Goal: Task Accomplishment & Management: Complete application form

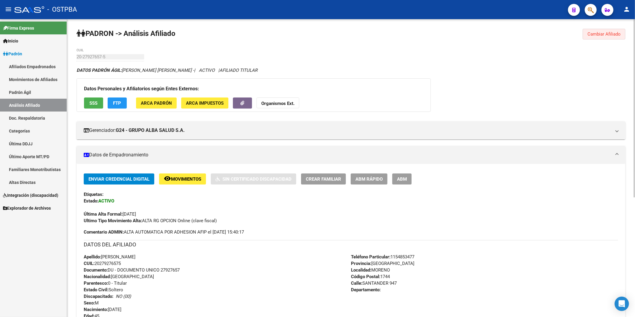
click at [608, 36] on span "Cambiar Afiliado" at bounding box center [603, 33] width 33 height 5
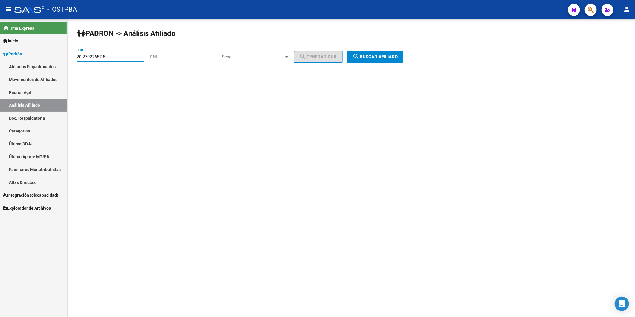
drag, startPoint x: 142, startPoint y: 59, endPoint x: 68, endPoint y: 61, distance: 74.5
click at [68, 61] on div "[PERSON_NAME] -> Análisis Afiliado 20-27927657-5 CUIL | DNI Sexo Sexo search Ge…" at bounding box center [351, 50] width 568 height 63
paste input "3-21992294-9"
click at [398, 56] on span "search Buscar afiliado" at bounding box center [374, 56] width 45 height 5
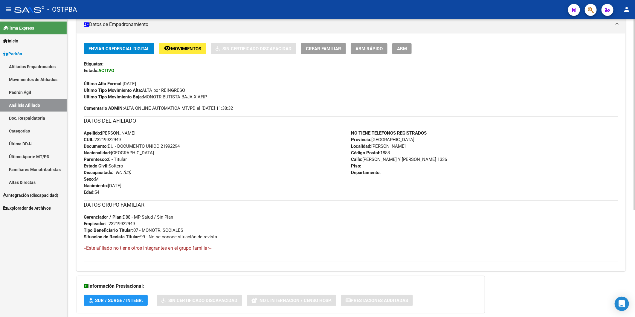
scroll to position [166, 0]
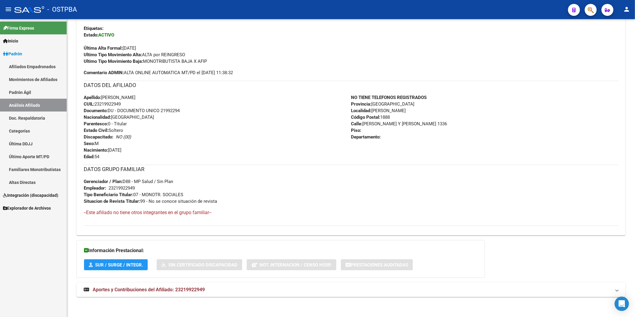
click at [201, 289] on span "Aportes y Contribuciones del Afiliado: 23219922949" at bounding box center [149, 290] width 112 height 6
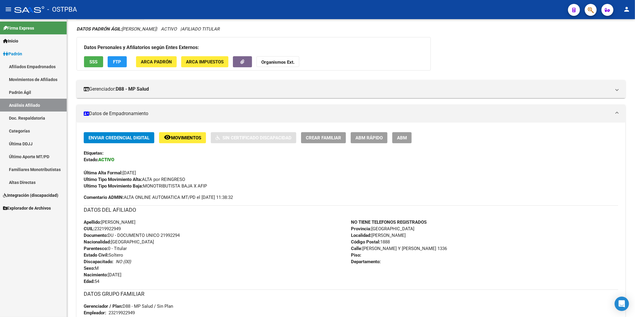
scroll to position [0, 0]
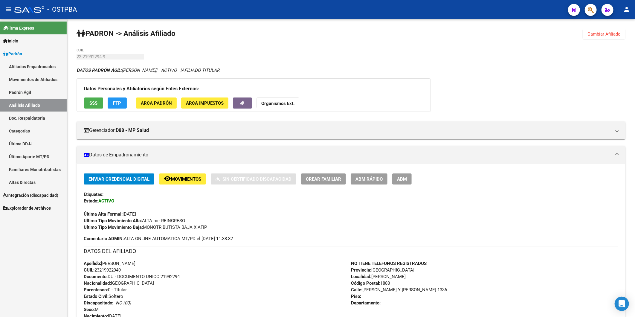
click at [597, 34] on span "Cambiar Afiliado" at bounding box center [603, 33] width 33 height 5
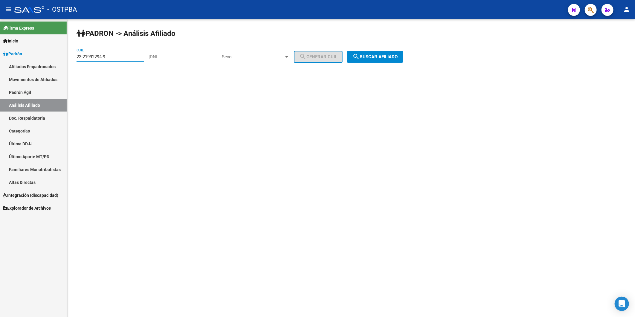
drag, startPoint x: 130, startPoint y: 58, endPoint x: 75, endPoint y: 60, distance: 54.7
click at [75, 60] on div "[PERSON_NAME] -> Análisis Afiliado 23-21992294-9 CUIL | DNI Sexo Sexo search Ge…" at bounding box center [351, 50] width 568 height 63
paste input "9-697177"
type input "29-697177"
drag, startPoint x: 106, startPoint y: 58, endPoint x: 24, endPoint y: 60, distance: 82.5
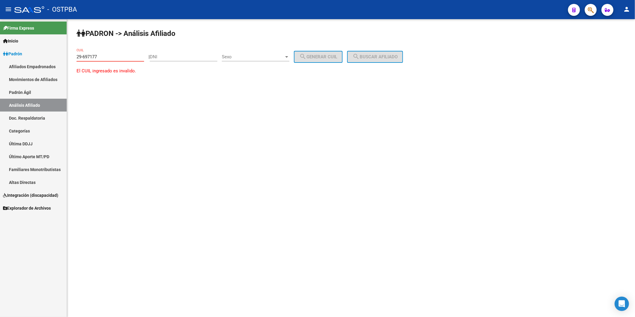
click at [24, 60] on mat-sidenav-container "Firma Express Inicio Instructivos Contacto OS [PERSON_NAME] Afiliados Empadrona…" at bounding box center [317, 168] width 635 height 298
click at [158, 59] on input "DNI" at bounding box center [184, 56] width 68 height 5
paste input "29697177"
type input "29697177"
click at [289, 58] on div at bounding box center [286, 56] width 5 height 5
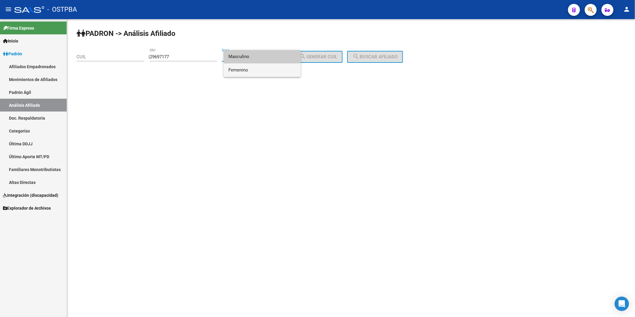
click at [277, 71] on span "Femenino" at bounding box center [262, 69] width 68 height 13
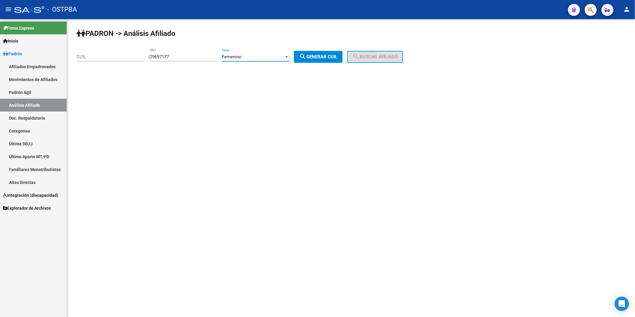
drag, startPoint x: 315, startPoint y: 56, endPoint x: 348, endPoint y: 56, distance: 33.2
click at [316, 56] on span "search Generar CUIL" at bounding box center [318, 56] width 38 height 5
type input "23-29697177-4"
click at [381, 56] on span "search Buscar afiliado" at bounding box center [374, 56] width 45 height 5
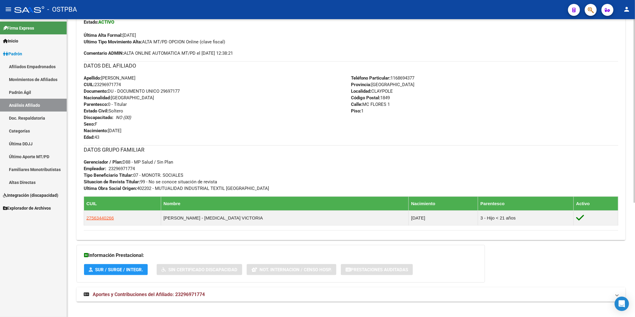
scroll to position [185, 0]
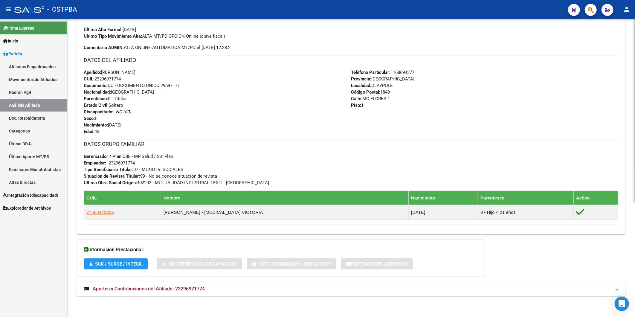
click at [199, 289] on span "Aportes y Contribuciones del Afiliado: 23296971774" at bounding box center [149, 289] width 112 height 6
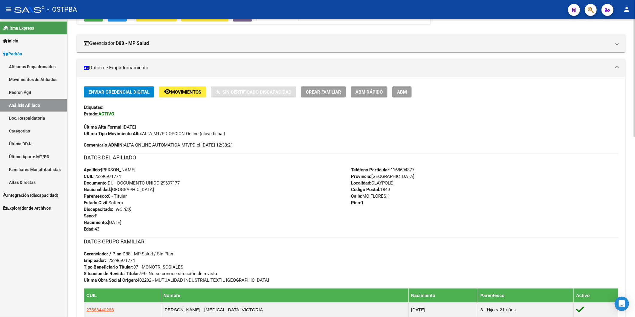
scroll to position [0, 0]
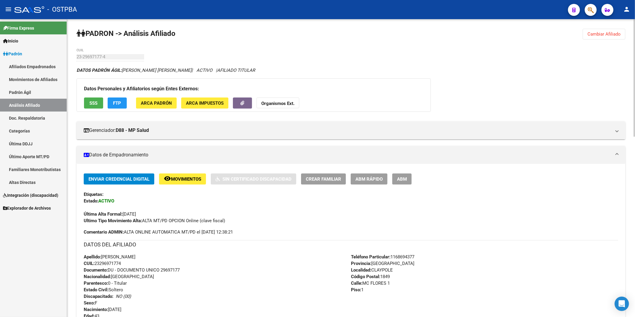
click at [97, 103] on span "SSS" at bounding box center [94, 102] width 8 height 5
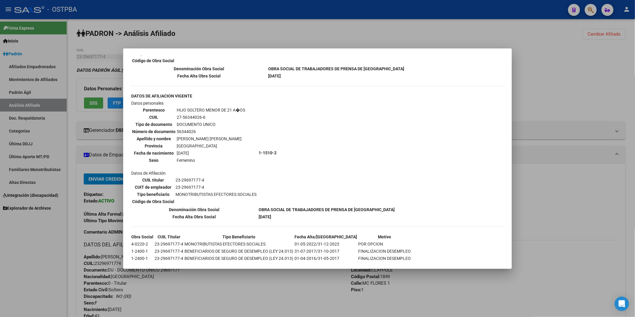
scroll to position [133, 0]
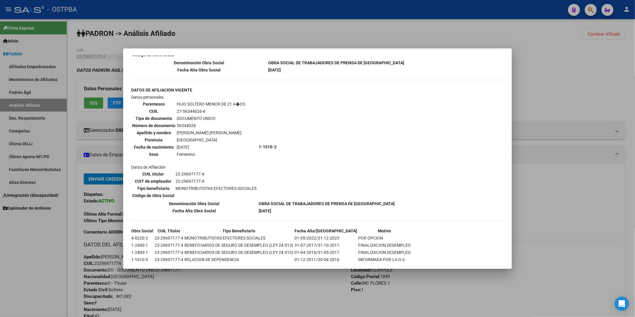
click at [567, 90] on div at bounding box center [317, 158] width 635 height 317
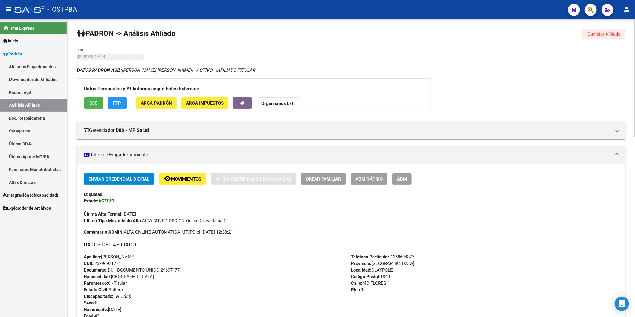
drag, startPoint x: 601, startPoint y: 33, endPoint x: 253, endPoint y: 45, distance: 347.8
click at [601, 33] on span "Cambiar Afiliado" at bounding box center [603, 33] width 33 height 5
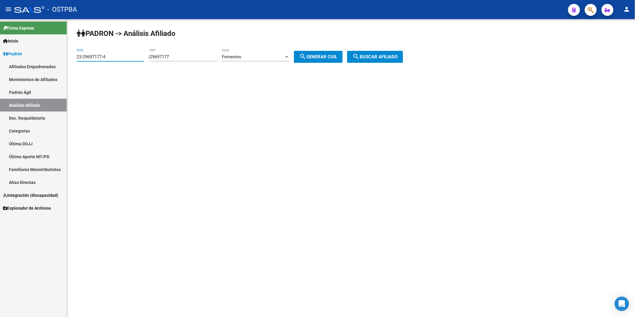
drag, startPoint x: 125, startPoint y: 58, endPoint x: 65, endPoint y: 58, distance: 60.4
click at [65, 58] on mat-sidenav-container "Firma Express Inicio Instructivos Contacto OS [PERSON_NAME] Afiliados Empadrona…" at bounding box center [317, 168] width 635 height 298
drag, startPoint x: 199, startPoint y: 55, endPoint x: 152, endPoint y: 59, distance: 46.8
click at [152, 59] on div "| 29697177 DNI Femenino Sexo search Generar CUIL" at bounding box center [248, 56] width 198 height 5
paste input "56344026"
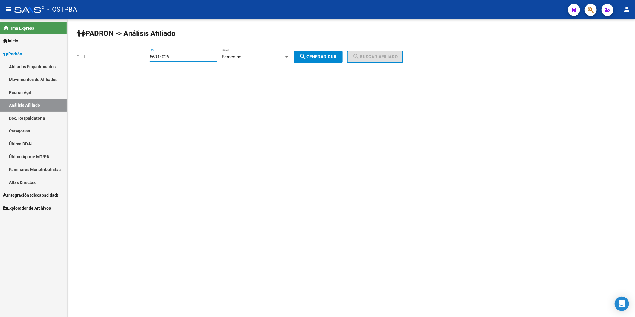
type input "56344026"
drag, startPoint x: 330, startPoint y: 54, endPoint x: 335, endPoint y: 55, distance: 5.2
click at [331, 54] on span "search Generar CUIL" at bounding box center [318, 56] width 38 height 5
type input "27-56344026-6"
click at [368, 57] on span "search Buscar afiliado" at bounding box center [374, 56] width 45 height 5
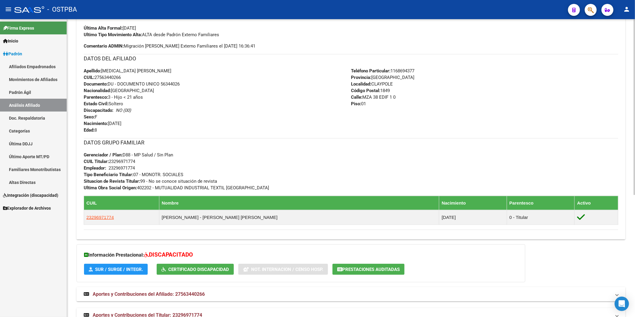
scroll to position [206, 0]
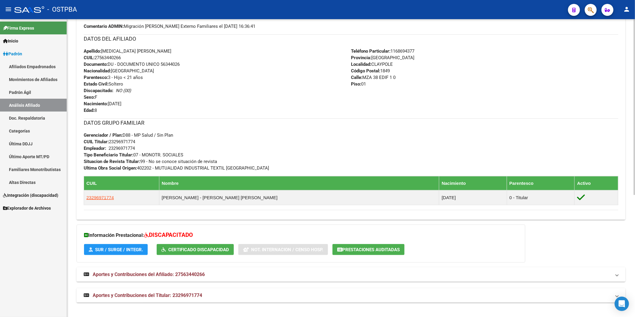
click at [190, 273] on span "Aportes y Contribuciones del Afiliado: 27563440266" at bounding box center [149, 274] width 112 height 6
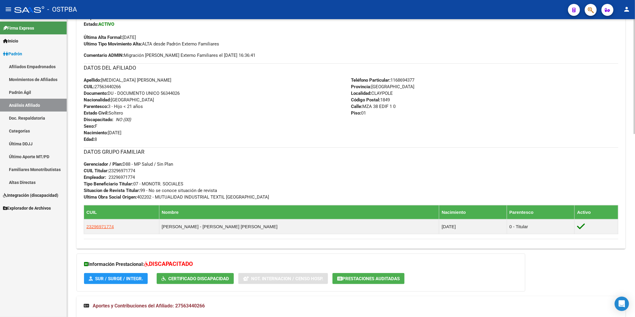
scroll to position [44, 0]
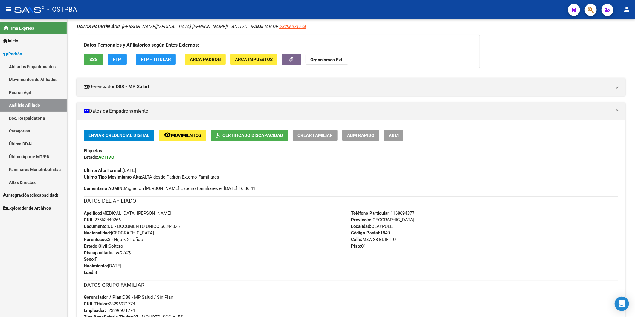
click at [18, 104] on link "Análisis Afiliado" at bounding box center [33, 105] width 67 height 13
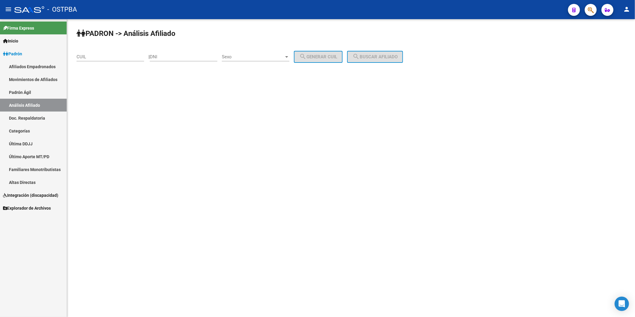
click at [172, 57] on input "DNI" at bounding box center [184, 56] width 68 height 5
type input "28255020"
click at [289, 58] on div at bounding box center [286, 56] width 5 height 5
drag, startPoint x: 276, startPoint y: 72, endPoint x: 285, endPoint y: 69, distance: 9.0
click at [277, 72] on span "Femenino" at bounding box center [262, 69] width 68 height 13
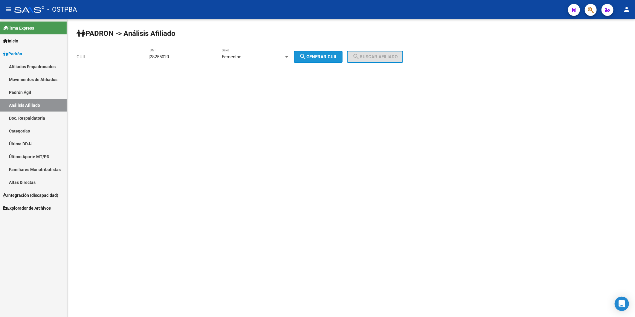
drag, startPoint x: 323, startPoint y: 59, endPoint x: 330, endPoint y: 59, distance: 6.6
click at [324, 59] on span "search Generar CUIL" at bounding box center [318, 56] width 38 height 5
type input "27-28255020-8"
click at [379, 56] on span "search Buscar afiliado" at bounding box center [374, 56] width 45 height 5
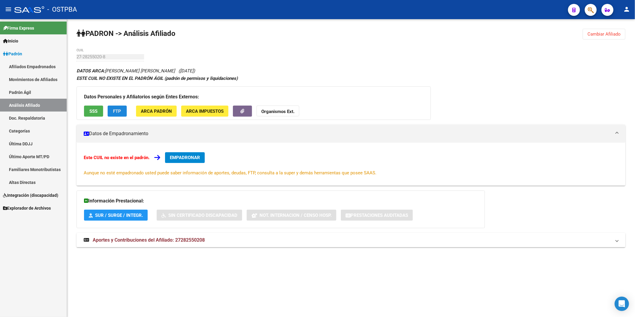
click at [118, 113] on span "FTP" at bounding box center [117, 110] width 8 height 5
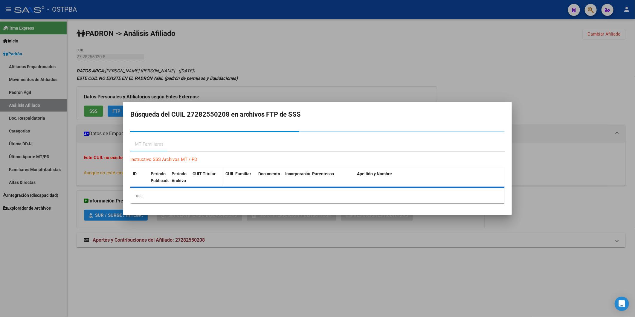
click at [201, 174] on span "CUIT Titular" at bounding box center [203, 173] width 23 height 5
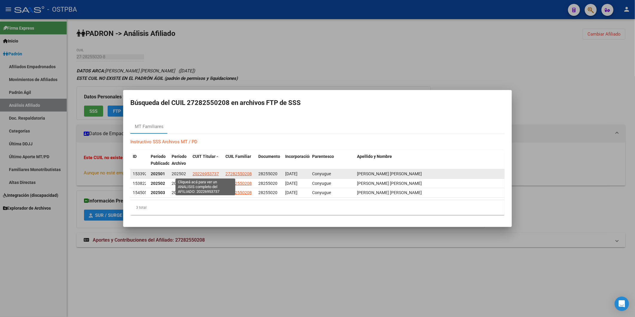
click at [210, 174] on span "20226953737" at bounding box center [205, 173] width 26 height 5
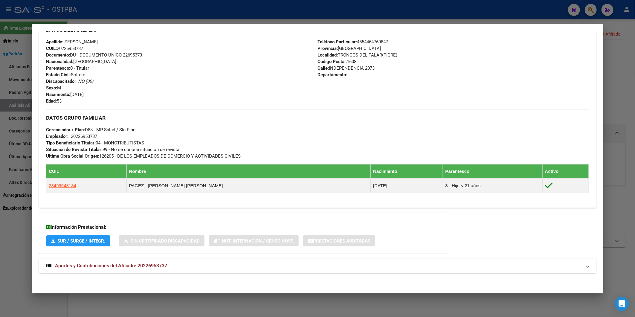
scroll to position [209, 0]
click at [163, 264] on span "Aportes y Contribuciones del Afiliado: 20226953737" at bounding box center [111, 265] width 112 height 6
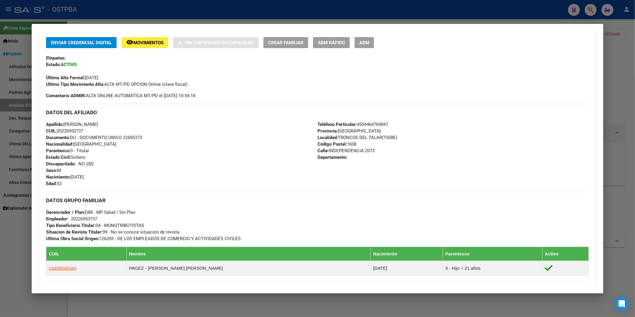
scroll to position [44, 0]
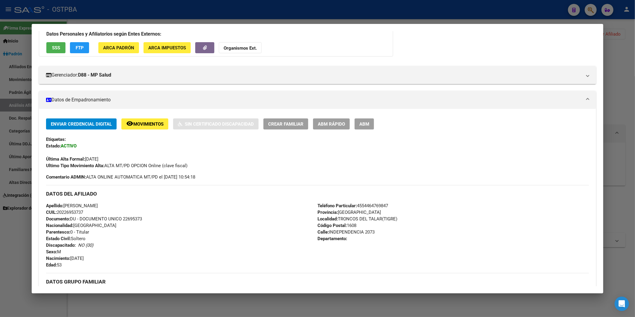
click at [60, 48] on span "SSS" at bounding box center [56, 47] width 8 height 5
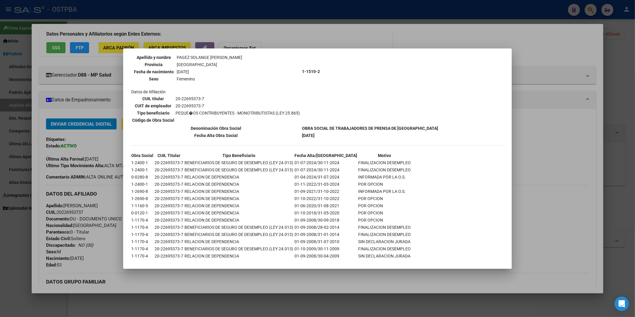
scroll to position [225, 0]
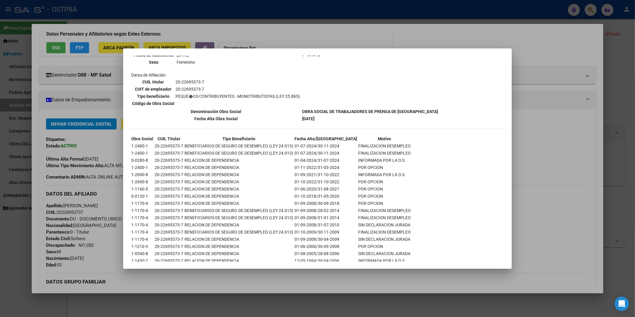
click at [528, 144] on div at bounding box center [317, 158] width 635 height 317
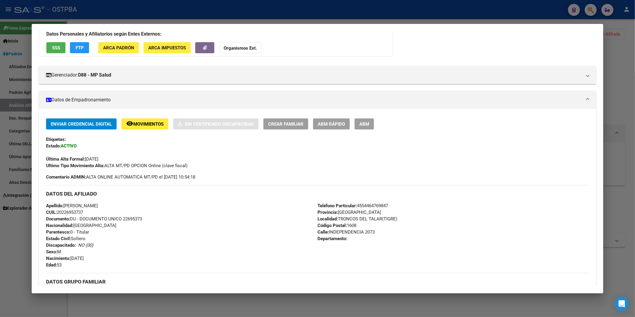
drag, startPoint x: 90, startPoint y: 213, endPoint x: 59, endPoint y: 214, distance: 30.8
click at [59, 214] on div "Apellido: [PERSON_NAME] CUIL: 20226953737 Documento: DU - DOCUMENTO UNICO 22695…" at bounding box center [181, 235] width 271 height 66
copy span "20226953737"
click at [246, 48] on strong "Organismos Ext." at bounding box center [240, 47] width 33 height 5
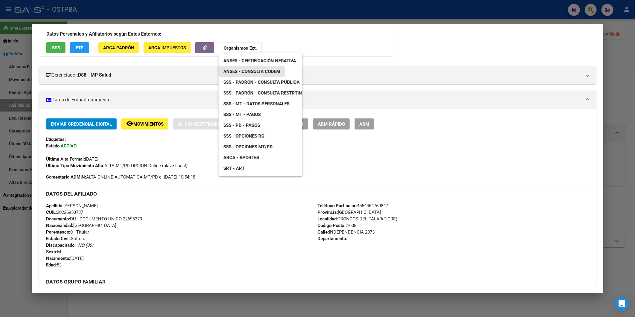
click at [268, 70] on span "ANSES - Consulta CODEM" at bounding box center [251, 71] width 57 height 5
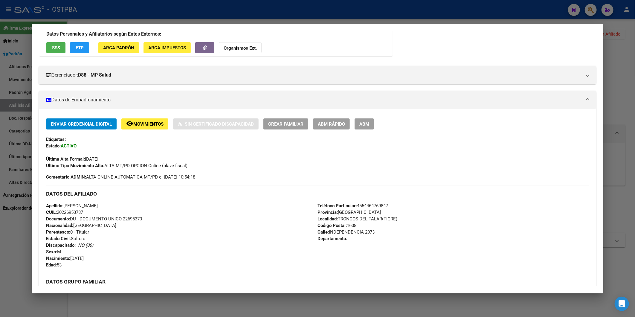
click at [170, 234] on div "Apellido: [PERSON_NAME] CUIL: 20226953737 Documento: DU - DOCUMENTO UNICO 22695…" at bounding box center [181, 235] width 271 height 66
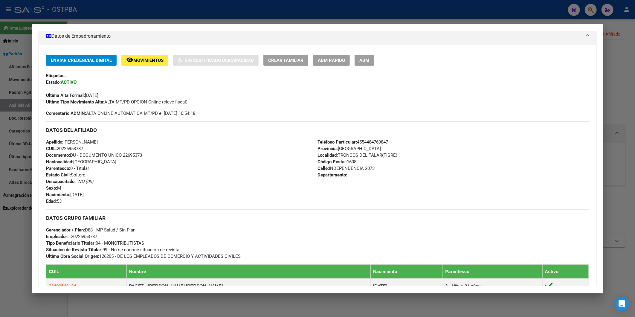
scroll to position [78, 0]
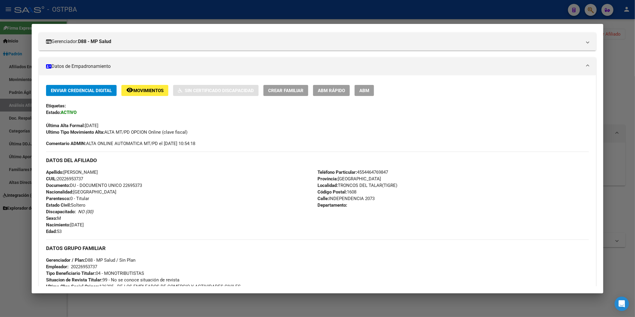
click at [291, 90] on span "Crear Familiar" at bounding box center [285, 90] width 35 height 5
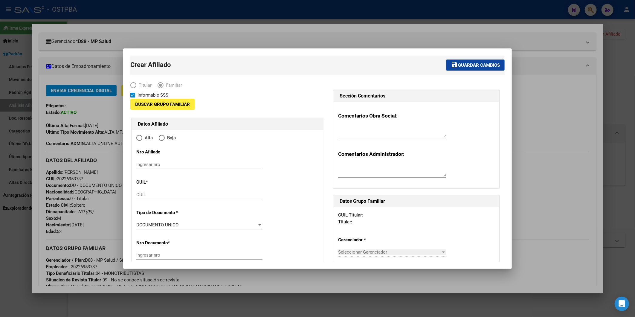
type input "20-22695373-7"
type input "TRONCOS DEL TALAR(TIGRE)"
type input "1608"
type input "INDEPENDENCIA"
type input "2073"
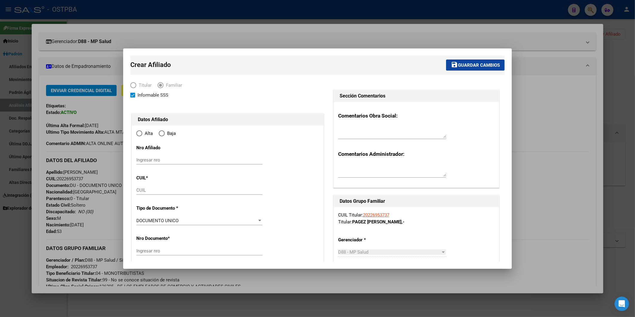
radio input "true"
type input "20-22695373-7"
drag, startPoint x: 87, startPoint y: 175, endPoint x: 69, endPoint y: 179, distance: 18.9
click at [69, 179] on div at bounding box center [317, 158] width 635 height 317
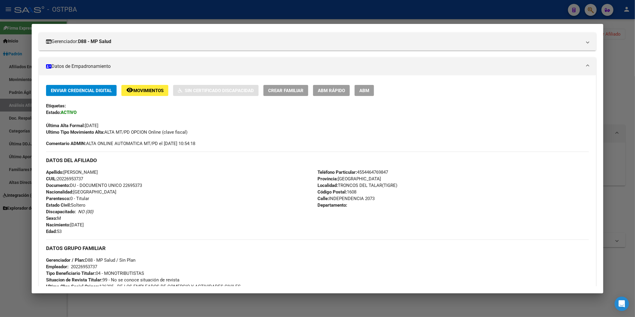
click at [619, 76] on div at bounding box center [317, 158] width 635 height 317
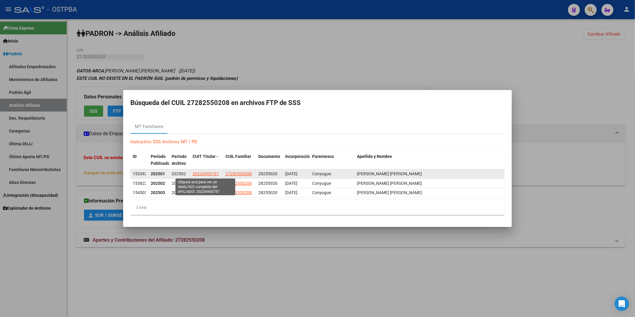
click at [203, 172] on span "20226953737" at bounding box center [205, 173] width 26 height 5
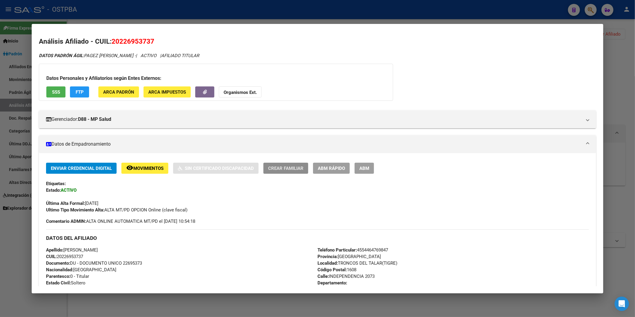
click at [296, 168] on span "Crear Familiar" at bounding box center [285, 168] width 35 height 5
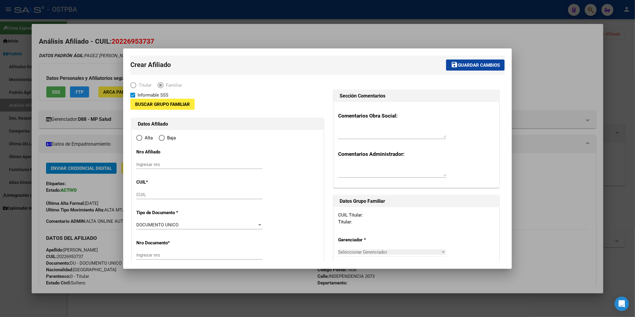
type input "20-22695373-7"
type input "TRONCOS DEL TALAR(TIGRE)"
type input "1608"
type input "INDEPENDENCIA"
type input "2073"
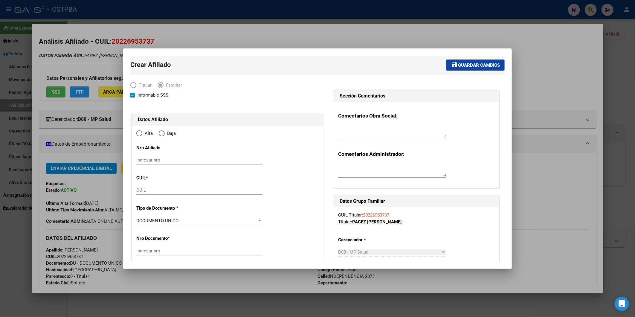
radio input "true"
type input "20-22695373-7"
click at [145, 189] on input "CUIL" at bounding box center [199, 189] width 126 height 5
type input "27-28255020-8"
type input "28255020"
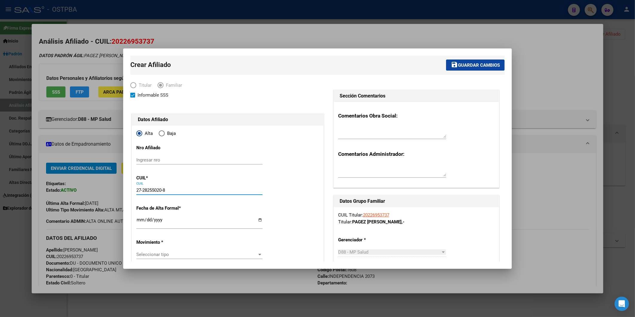
type input "BARDALLO"
type input "[PERSON_NAME] [PERSON_NAME]"
type input "[DATE]"
type input "BARRIO LOS TRONCOS DEL TALAR"
type input "1617"
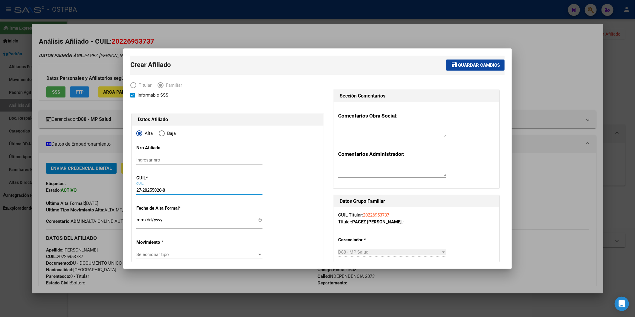
type input "27-28255020-8"
click at [139, 221] on input "Ingresar fecha" at bounding box center [199, 222] width 126 height 10
type input "[DATE]"
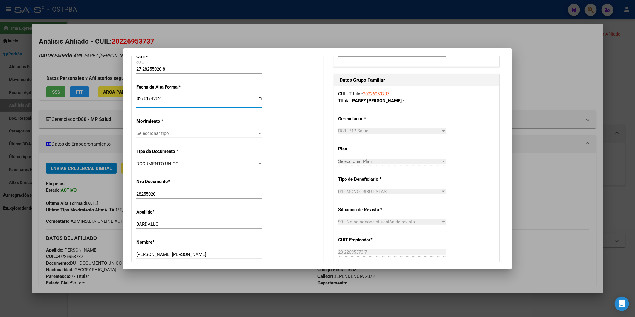
scroll to position [133, 0]
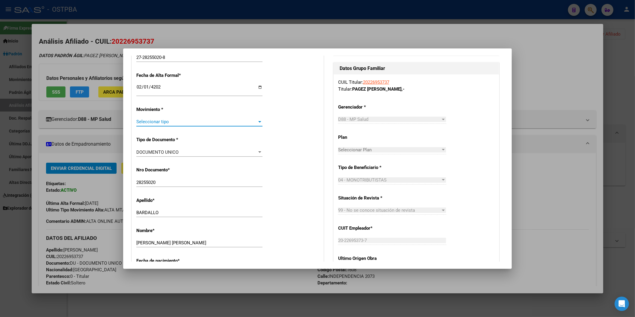
click at [258, 123] on div at bounding box center [259, 121] width 5 height 5
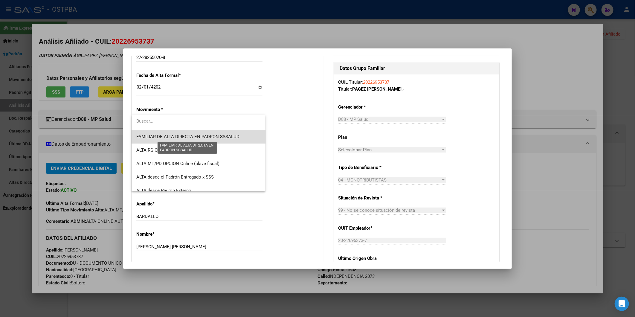
click at [204, 137] on span "FAMILIAR DE ALTA DIRECTA EN PADRON SSSALUD" at bounding box center [187, 136] width 103 height 5
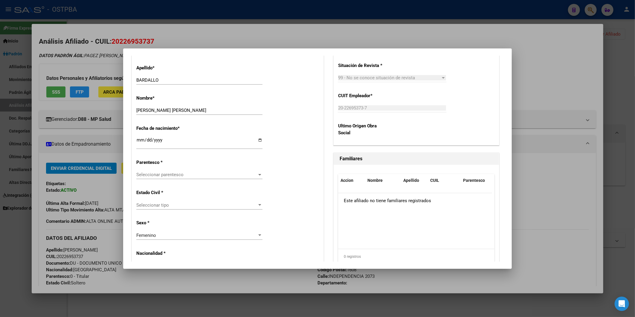
scroll to position [265, 0]
click at [258, 174] on div at bounding box center [259, 174] width 3 height 1
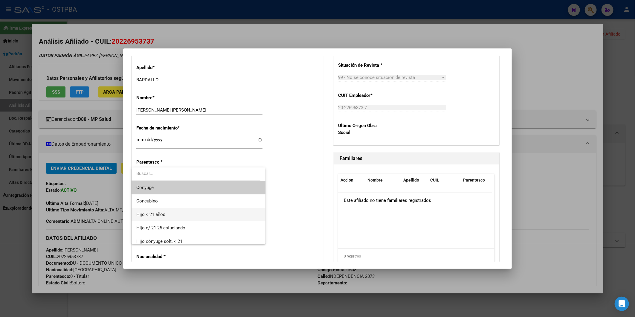
click at [178, 214] on span "Hijo < 21 años" at bounding box center [198, 214] width 124 height 13
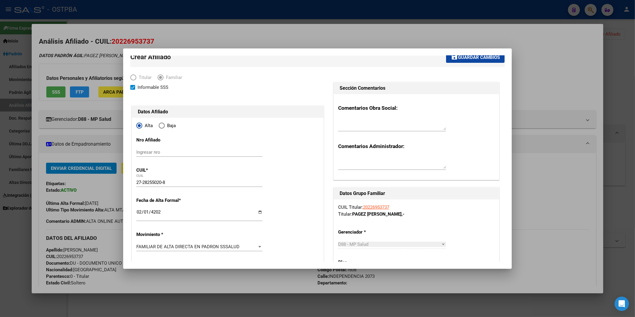
scroll to position [0, 0]
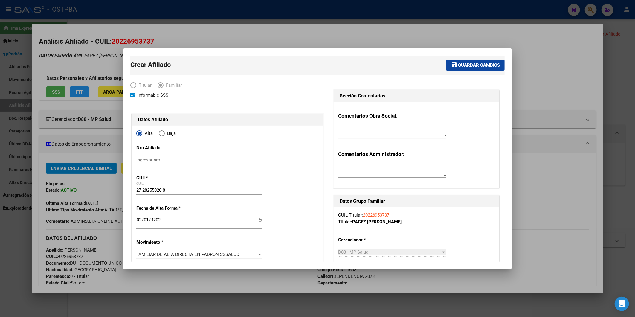
click at [473, 66] on span "Guardar cambios" at bounding box center [479, 64] width 42 height 5
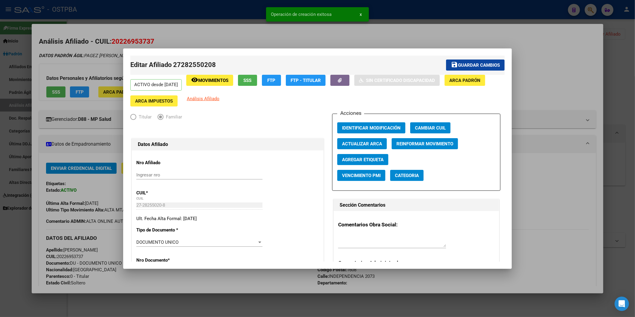
click at [561, 76] on div at bounding box center [317, 158] width 635 height 317
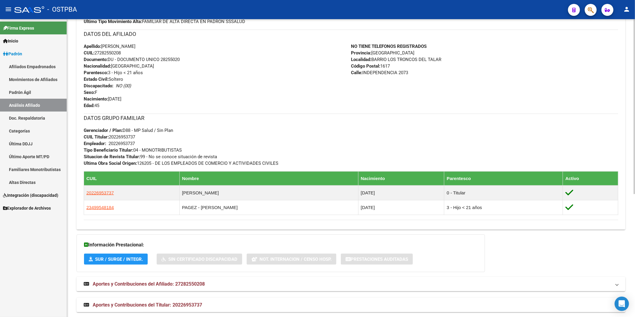
scroll to position [209, 0]
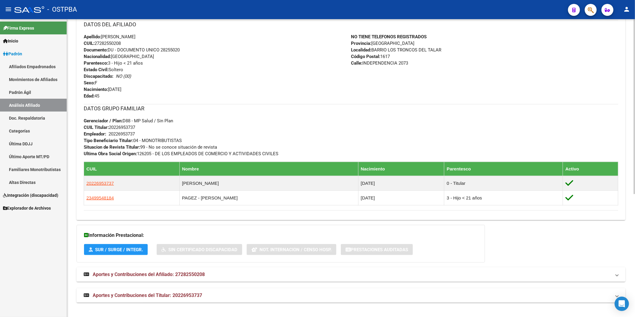
click at [201, 272] on span "Aportes y Contribuciones del Afiliado: 27282550208" at bounding box center [149, 274] width 112 height 6
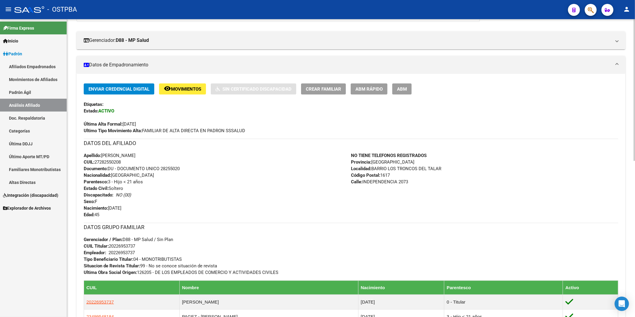
scroll to position [62, 0]
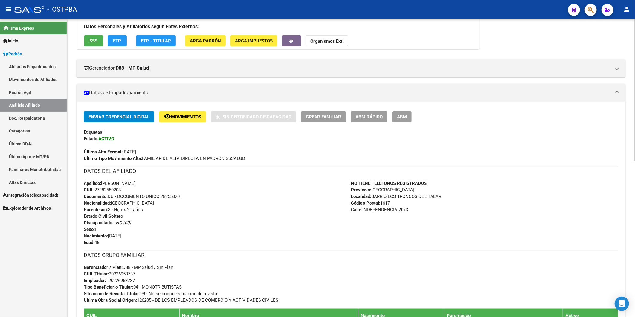
click at [128, 189] on div "Apellido: DEBORA ELIZABETH BARDALLO CUIL: 27282550208 Documento: DU - DOCUMENTO…" at bounding box center [217, 213] width 267 height 66
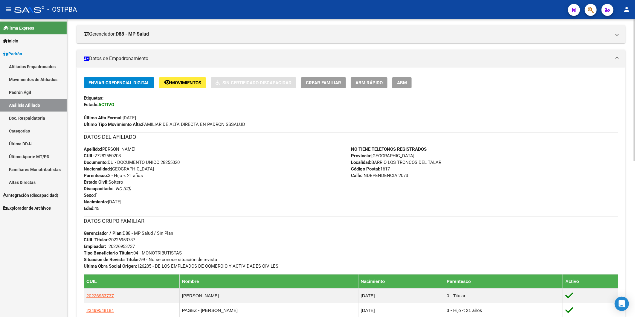
scroll to position [96, 0]
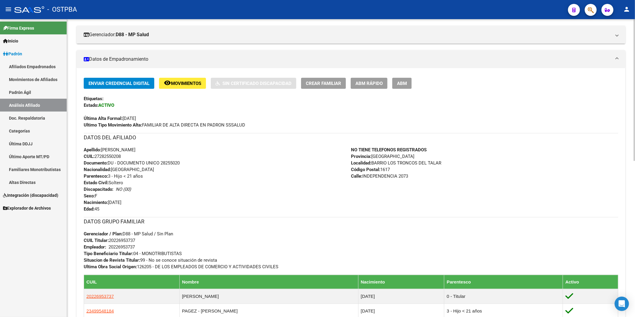
drag, startPoint x: 140, startPoint y: 241, endPoint x: 110, endPoint y: 240, distance: 29.9
click at [110, 240] on div "DATOS GRUPO FAMILIAR Gerenciador / Plan: D88 - MP Salud / Sin Plan CUIL Titular…" at bounding box center [351, 243] width 534 height 53
copy span "20226953737"
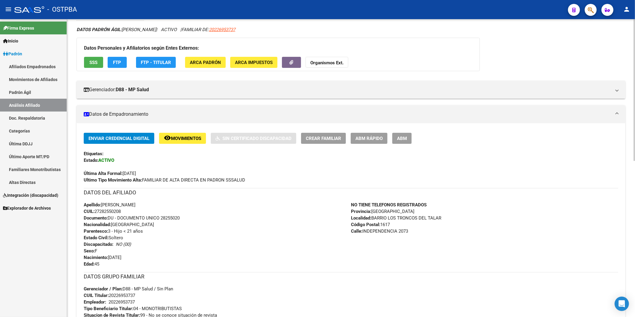
scroll to position [0, 0]
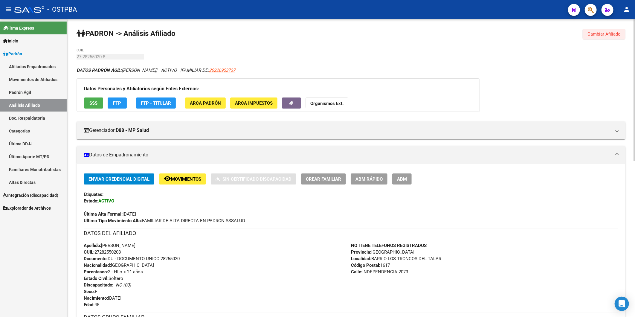
click at [601, 35] on span "Cambiar Afiliado" at bounding box center [603, 33] width 33 height 5
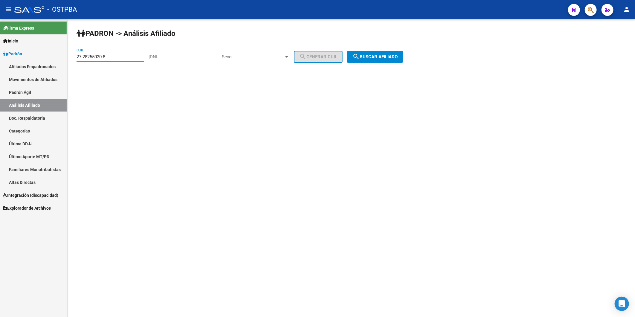
drag, startPoint x: 137, startPoint y: 57, endPoint x: 61, endPoint y: 63, distance: 76.1
click at [61, 63] on mat-sidenav-container "Firma Express Inicio Calendario SSS Instructivos Contacto OS Padrón Afiliados E…" at bounding box center [317, 168] width 635 height 298
paste input "0-22695373-7"
type input "20-22695373-7"
click at [380, 57] on span "search Buscar afiliado" at bounding box center [374, 56] width 45 height 5
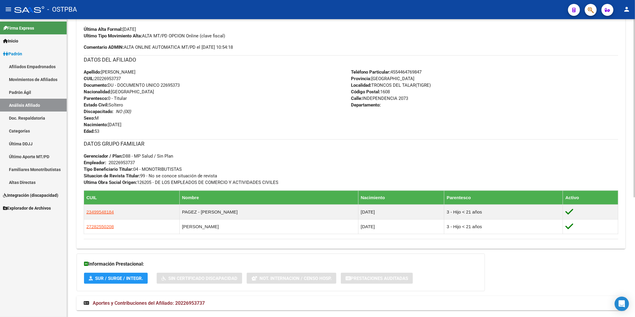
scroll to position [199, 0]
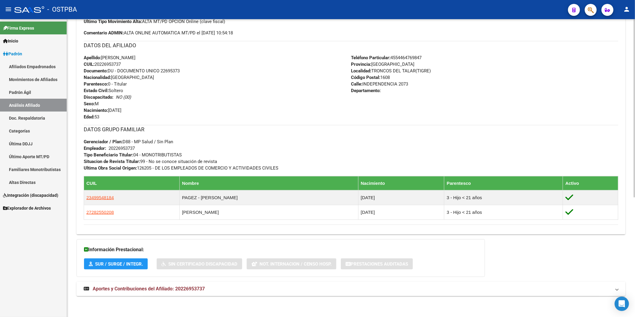
click at [200, 289] on span "Aportes y Contribuciones del Afiliado: 20226953737" at bounding box center [149, 289] width 112 height 6
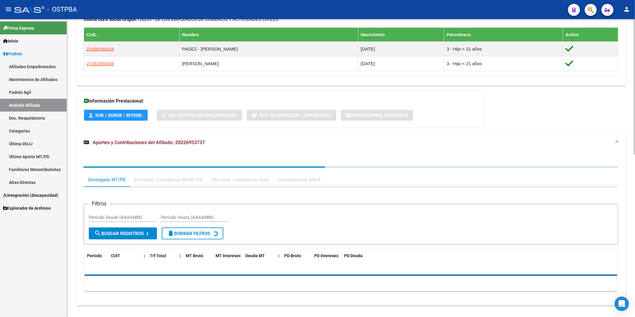
scroll to position [357, 0]
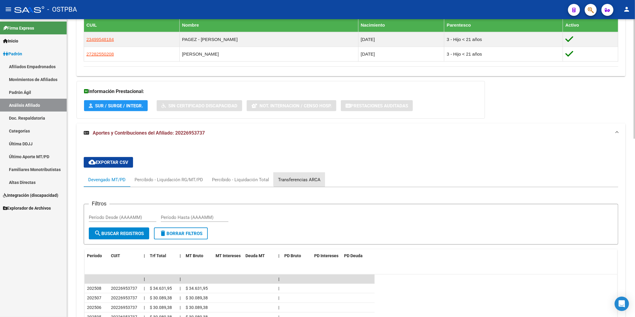
click at [301, 178] on div "Transferencias ARCA" at bounding box center [299, 179] width 42 height 7
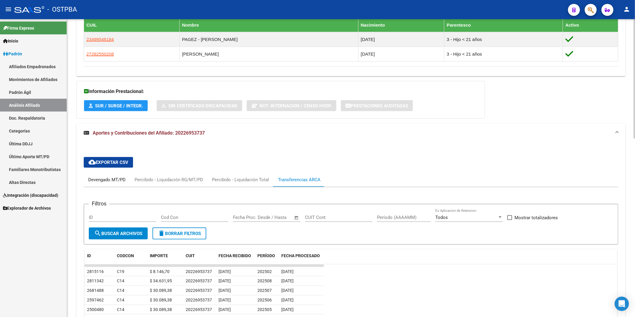
click at [109, 182] on div "Devengado MT/PD" at bounding box center [106, 179] width 37 height 7
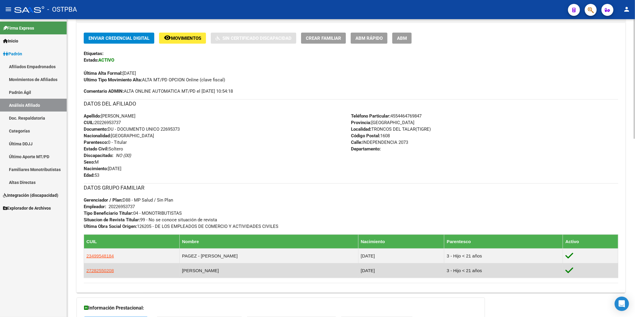
scroll to position [125, 0]
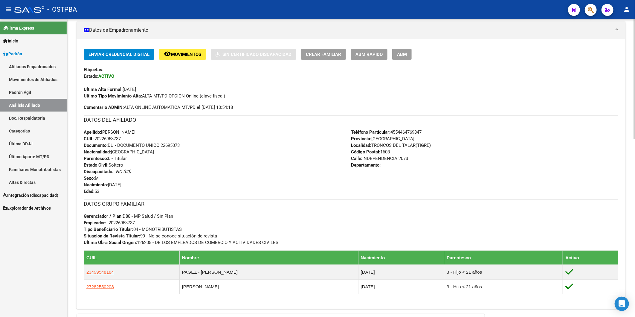
drag, startPoint x: 124, startPoint y: 138, endPoint x: 97, endPoint y: 141, distance: 27.7
click at [97, 141] on div "Apellido: [PERSON_NAME] CUIL: 20226953737 Documento: DU - DOCUMENTO UNICO 22695…" at bounding box center [217, 162] width 267 height 66
click at [401, 87] on div "Última Alta Formal: 01/02/2025" at bounding box center [351, 86] width 534 height 13
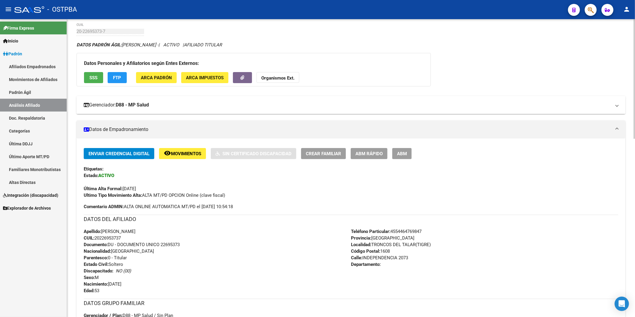
scroll to position [25, 0]
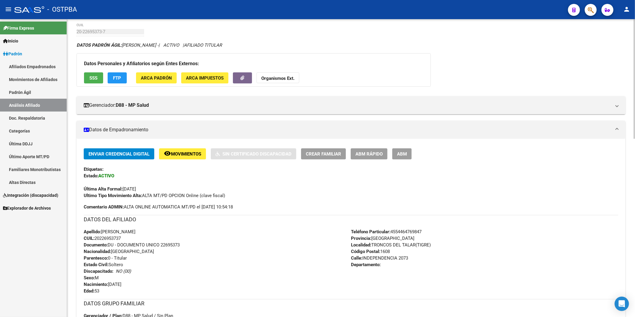
click at [284, 81] on button "Organismos Ext." at bounding box center [277, 77] width 43 height 11
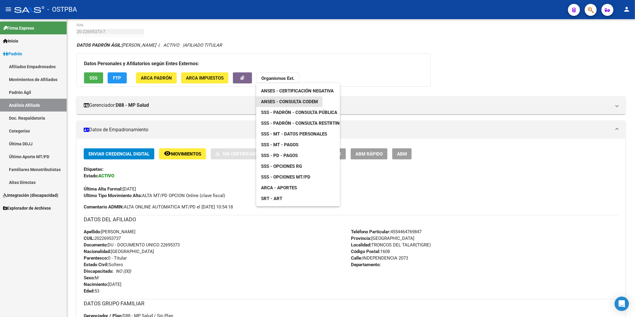
click at [285, 100] on span "ANSES - Consulta CODEM" at bounding box center [289, 101] width 57 height 5
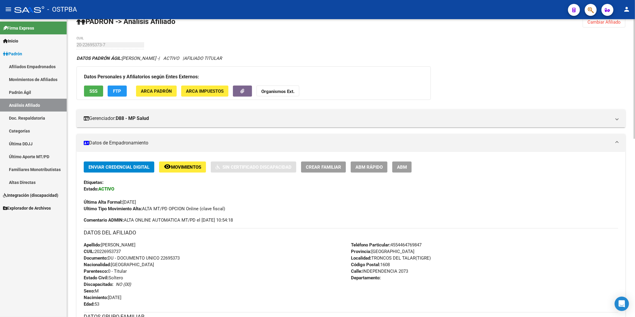
scroll to position [0, 0]
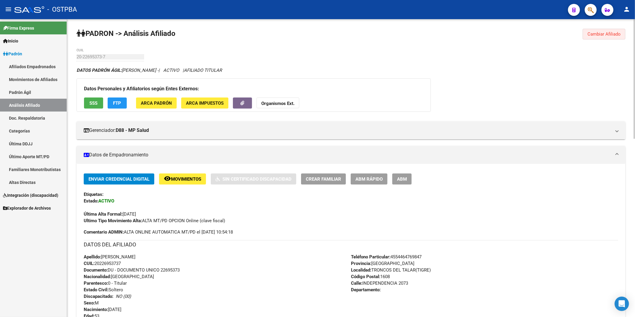
click at [598, 31] on span "Cambiar Afiliado" at bounding box center [603, 33] width 33 height 5
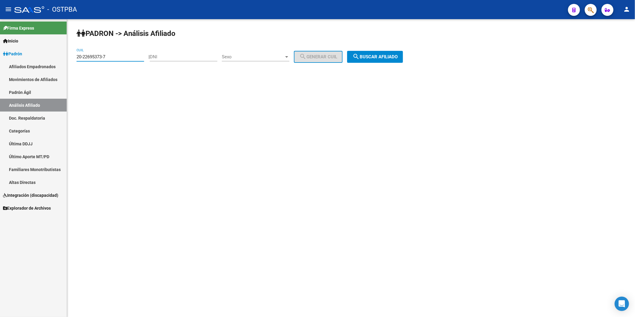
drag, startPoint x: 117, startPoint y: 59, endPoint x: 35, endPoint y: 67, distance: 82.0
click at [35, 67] on mat-sidenav-container "Firma Express Inicio Calendario SSS Instructivos Contacto OS Padrón Afiliados E…" at bounding box center [317, 168] width 635 height 298
type input "53-532893"
drag, startPoint x: 101, startPoint y: 57, endPoint x: 24, endPoint y: 58, distance: 77.1
click at [24, 58] on mat-sidenav-container "Firma Express Inicio Calendario SSS Instructivos Contacto OS Padrón Afiliados E…" at bounding box center [317, 168] width 635 height 298
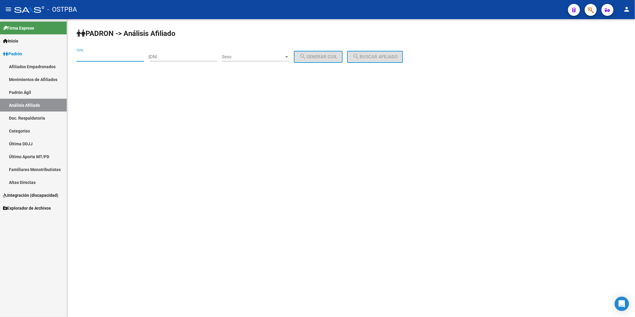
click at [178, 58] on input "DNI" at bounding box center [184, 56] width 68 height 5
type input "53532893"
click at [289, 55] on div at bounding box center [286, 56] width 5 height 5
drag, startPoint x: 265, startPoint y: 55, endPoint x: 325, endPoint y: 64, distance: 59.9
click at [266, 55] on span "Masculino" at bounding box center [262, 56] width 68 height 13
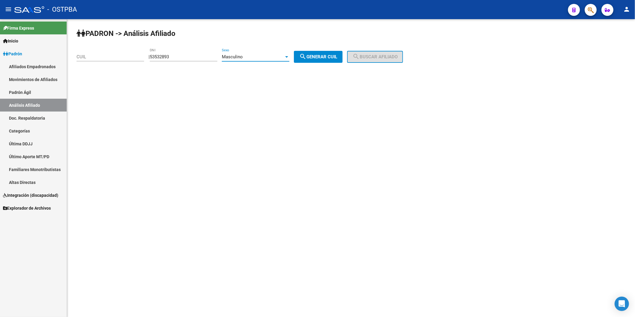
drag, startPoint x: 326, startPoint y: 61, endPoint x: 366, endPoint y: 55, distance: 40.2
click at [330, 60] on button "search Generar CUIL" at bounding box center [318, 57] width 49 height 12
type input "20-53532893-6"
click at [386, 56] on span "search Buscar afiliado" at bounding box center [374, 56] width 45 height 5
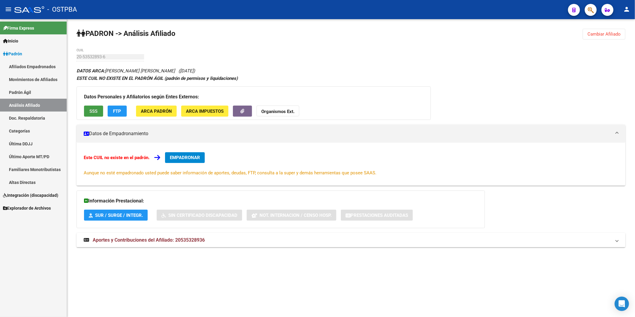
click at [96, 111] on span "SSS" at bounding box center [94, 110] width 8 height 5
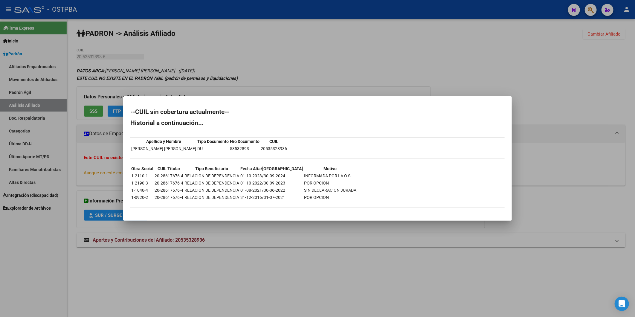
click at [271, 44] on div at bounding box center [317, 158] width 635 height 317
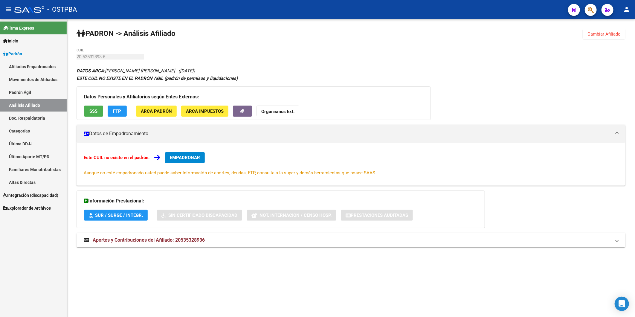
click at [120, 112] on span "FTP" at bounding box center [117, 110] width 8 height 5
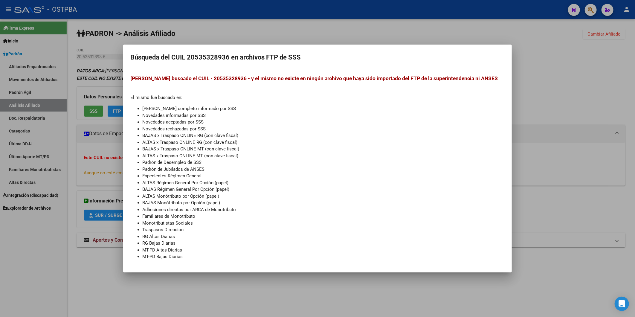
drag, startPoint x: 304, startPoint y: 28, endPoint x: 291, endPoint y: 29, distance: 12.6
click at [304, 28] on div at bounding box center [317, 158] width 635 height 317
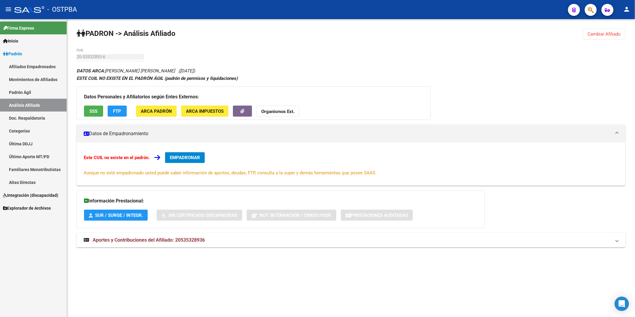
drag, startPoint x: 206, startPoint y: 241, endPoint x: 175, endPoint y: 242, distance: 30.5
click at [175, 242] on mat-panel-title "Aportes y Contribuciones del Afiliado: 20535328936" at bounding box center [347, 240] width 527 height 7
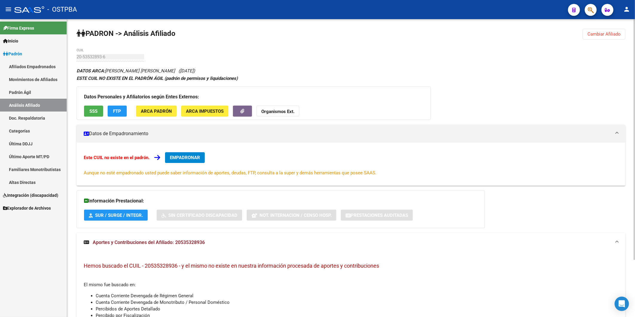
copy span "20535328936"
click at [283, 112] on strong "Organismos Ext." at bounding box center [277, 111] width 33 height 5
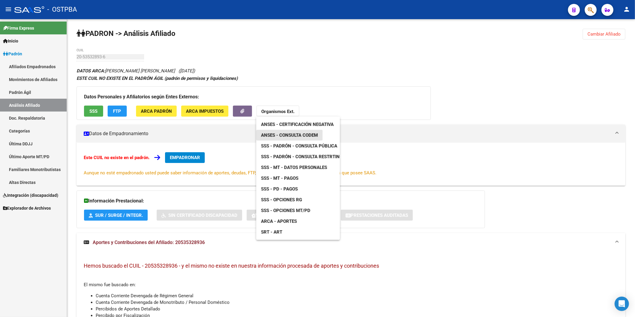
click at [294, 135] on span "ANSES - Consulta CODEM" at bounding box center [289, 134] width 57 height 5
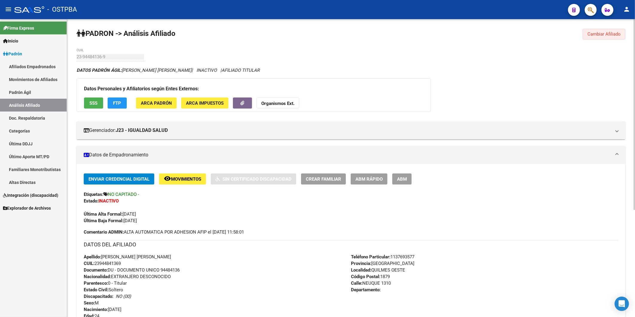
click at [614, 29] on button "Cambiar Afiliado" at bounding box center [604, 34] width 43 height 11
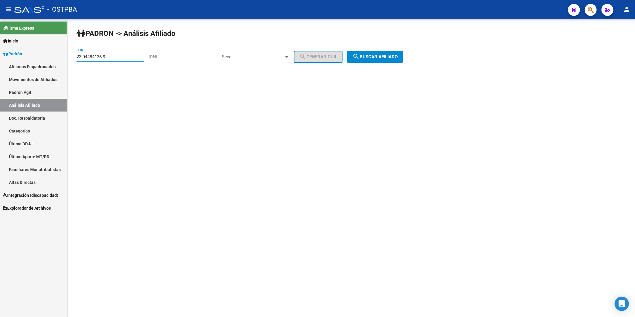
drag, startPoint x: 134, startPoint y: 58, endPoint x: 46, endPoint y: 56, distance: 87.6
click at [46, 56] on mat-sidenav-container "Firma Express Inicio Calendario SSS Instructivos Contacto OS Padrón Afiliados E…" at bounding box center [317, 168] width 635 height 298
paste input "20-28617676-4"
type input "20-28617676-4"
click at [381, 58] on span "search Buscar afiliado" at bounding box center [374, 56] width 45 height 5
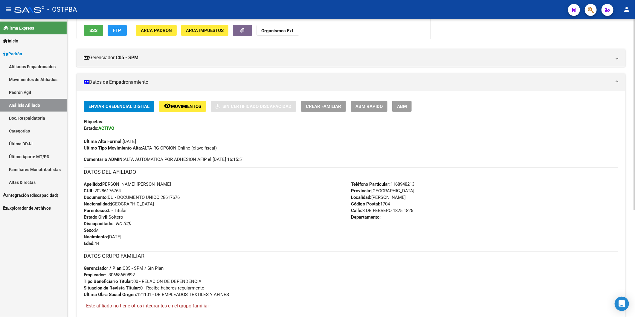
scroll to position [166, 0]
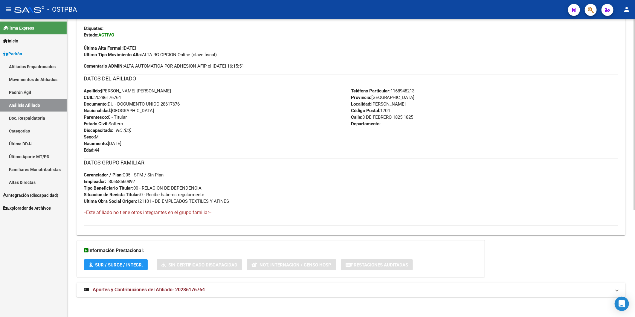
click at [199, 289] on span "Aportes y Contribuciones del Afiliado: 20286176764" at bounding box center [149, 290] width 112 height 6
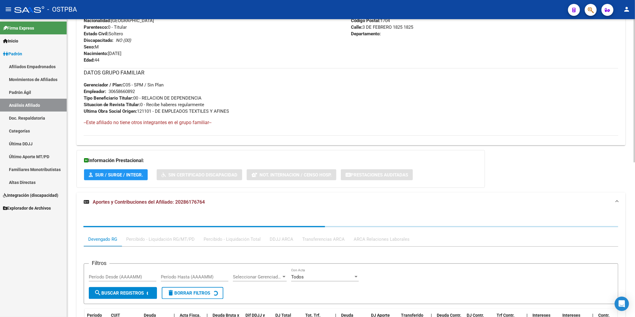
scroll to position [321, 0]
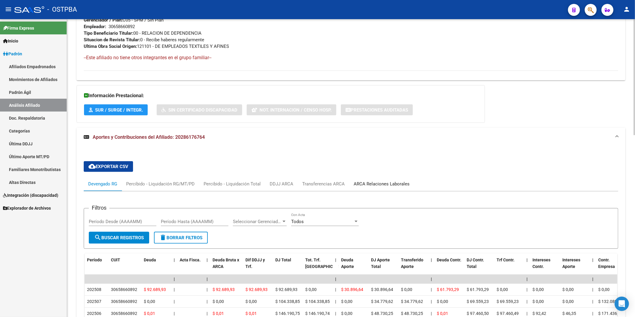
click at [369, 182] on div "ARCA Relaciones Laborales" at bounding box center [382, 184] width 56 height 7
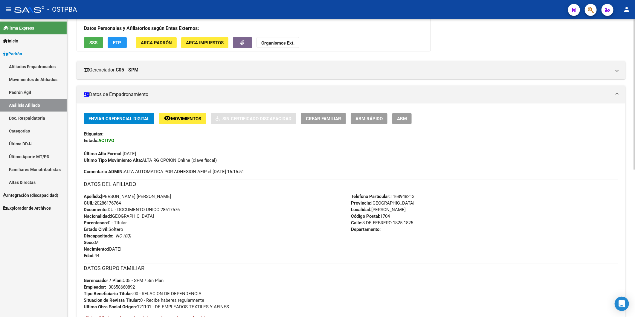
scroll to position [60, 0]
click at [99, 41] on button "SSS" at bounding box center [93, 43] width 19 height 11
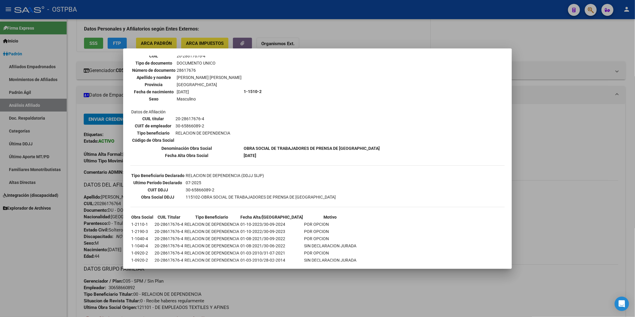
scroll to position [0, 0]
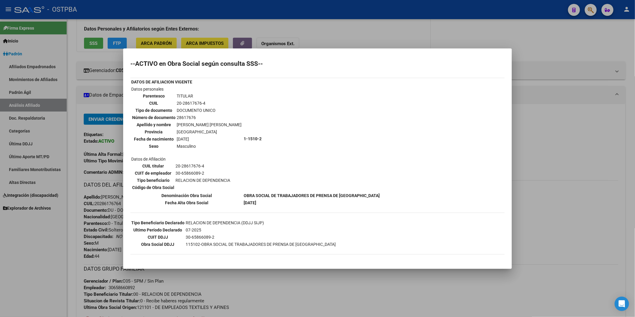
click at [320, 35] on div at bounding box center [317, 158] width 635 height 317
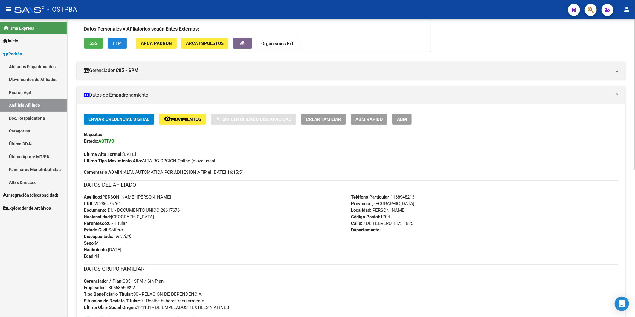
click at [111, 43] on button "FTP" at bounding box center [117, 43] width 19 height 11
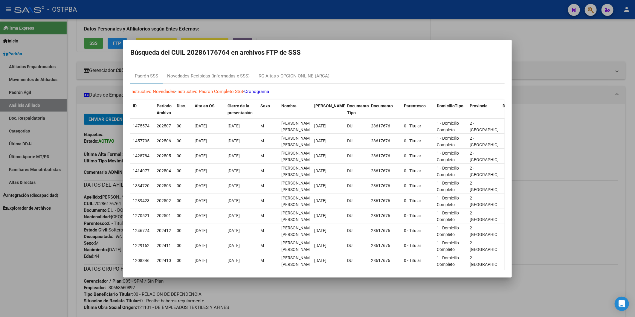
click at [553, 43] on div at bounding box center [317, 158] width 635 height 317
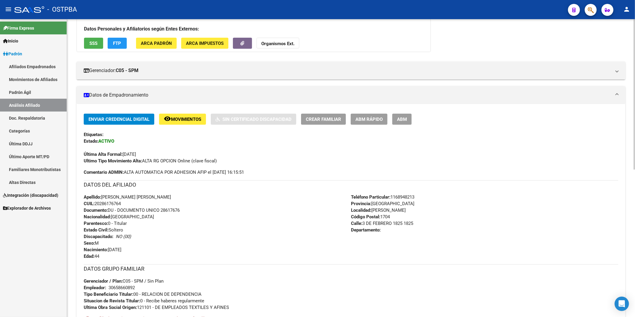
click at [159, 43] on span "ARCA Padrón" at bounding box center [156, 43] width 31 height 5
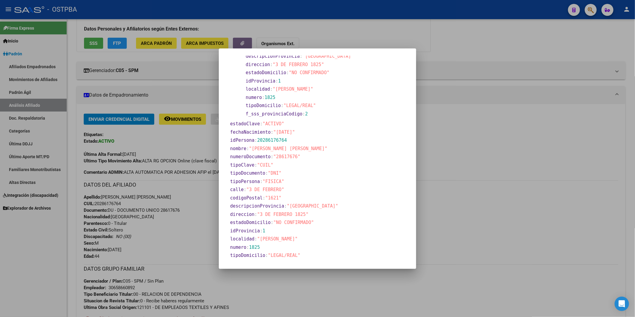
scroll to position [63, 0]
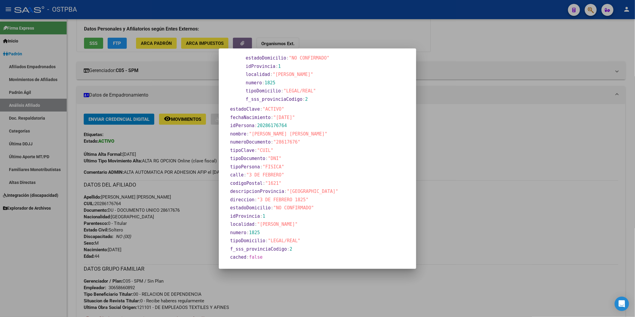
click at [487, 55] on div at bounding box center [317, 158] width 635 height 317
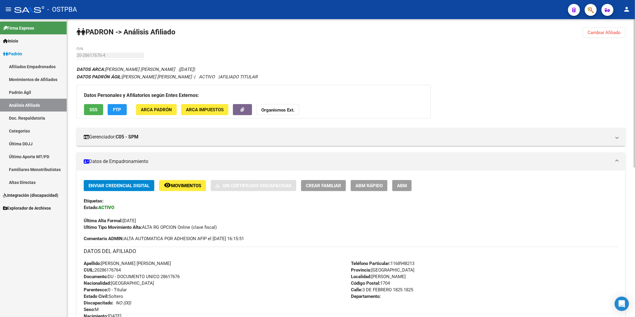
scroll to position [0, 0]
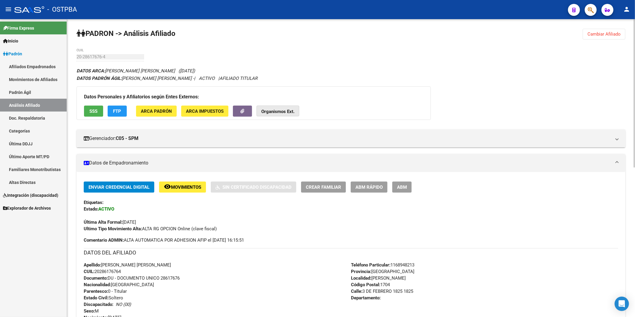
click at [284, 111] on strong "Organismos Ext." at bounding box center [277, 111] width 33 height 5
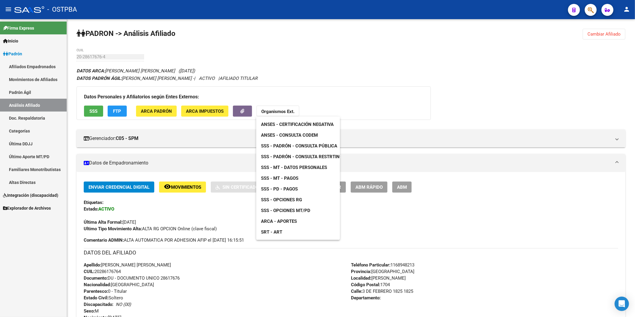
click at [390, 69] on div at bounding box center [317, 158] width 635 height 317
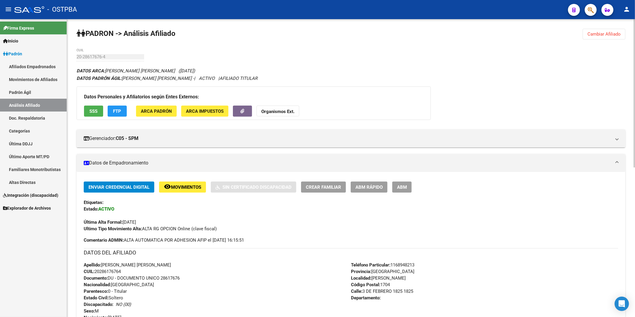
click at [325, 184] on button "Crear Familiar" at bounding box center [323, 186] width 45 height 11
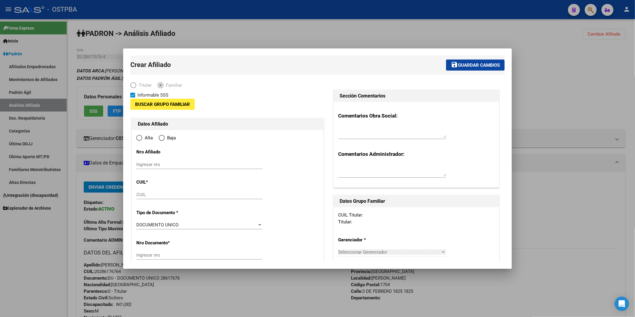
type input "30-65866089-2"
type input "RAMOS MEJIA"
type input "1704"
type input "3 DE FEBRERO 1825"
type input "1825"
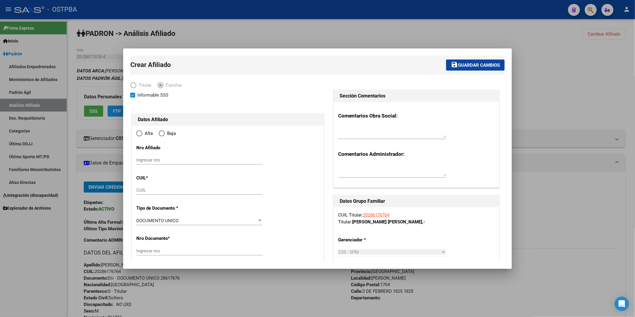
radio input "true"
type input "30-65866089-2"
click at [148, 192] on input "CUIL" at bounding box center [199, 189] width 126 height 5
type input "20-53532893-6"
type input "53532893"
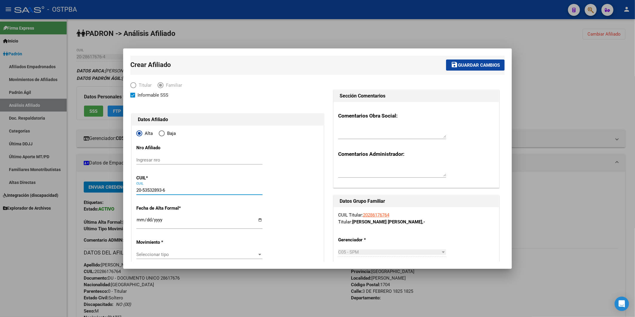
type input "CARDOZO JUAN EZEQUIEL"
type input "2013-09-20"
type input "BENAVIDEZ"
type input "1621"
type input "PBUENA"
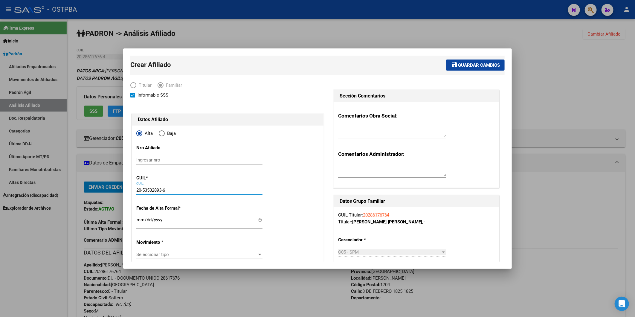
type input "337"
type input "20-53532893-6"
click at [139, 220] on input "Ingresar fecha" at bounding box center [199, 222] width 126 height 10
type input "2024-01-01"
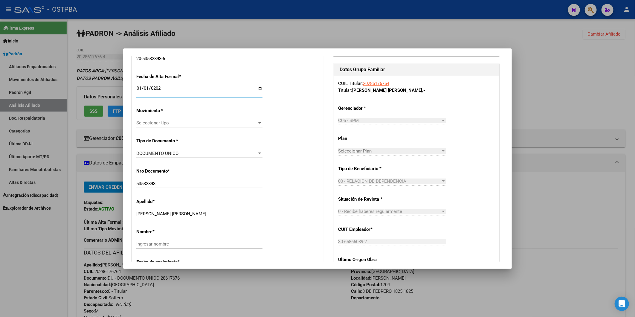
scroll to position [133, 0]
click at [258, 121] on div at bounding box center [259, 121] width 3 height 1
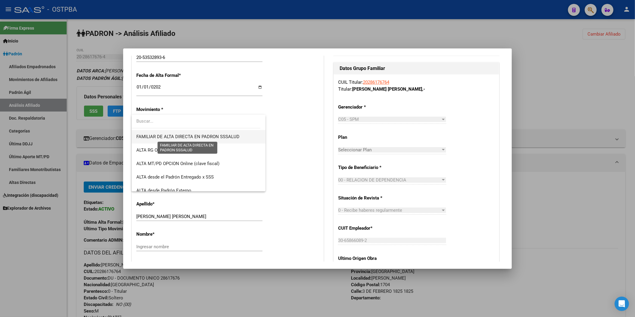
click at [183, 136] on span "FAMILIAR DE ALTA DIRECTA EN PADRON SSSALUD" at bounding box center [187, 136] width 103 height 5
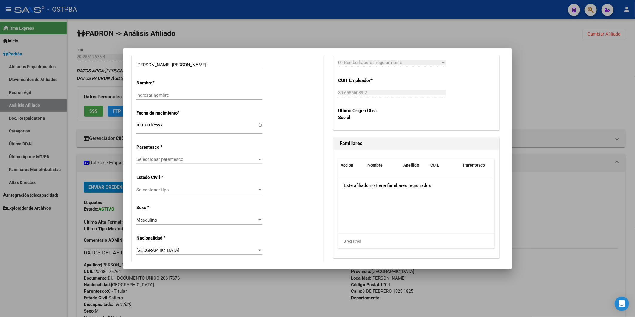
scroll to position [299, 0]
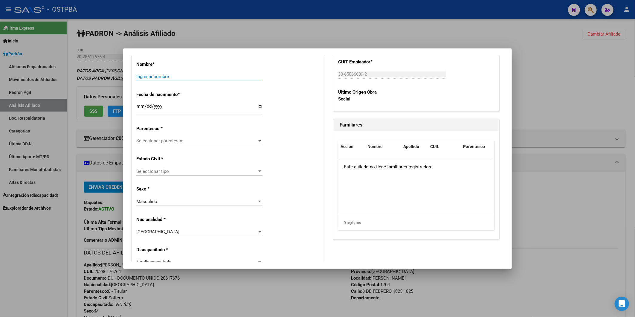
click at [211, 76] on input "Ingresar nombre" at bounding box center [199, 76] width 126 height 5
click at [260, 69] on div "Nombre * Ingresar nombre" at bounding box center [227, 71] width 183 height 30
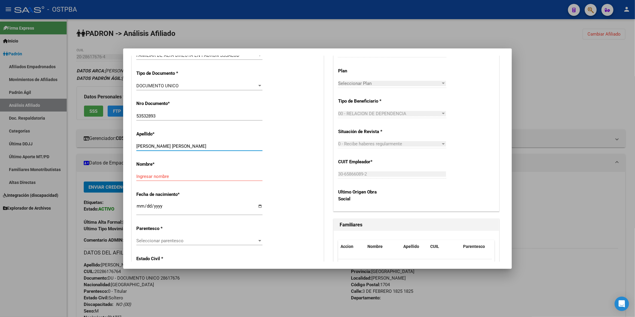
drag, startPoint x: 158, startPoint y: 145, endPoint x: 199, endPoint y: 147, distance: 40.4
click at [199, 147] on input "CARDOZO JUAN EZEQUIEL" at bounding box center [199, 145] width 126 height 5
type input "CARDOZO"
click at [136, 177] on input "Ingresar nombre" at bounding box center [199, 176] width 126 height 5
paste input "JUAN EZEQUIEL"
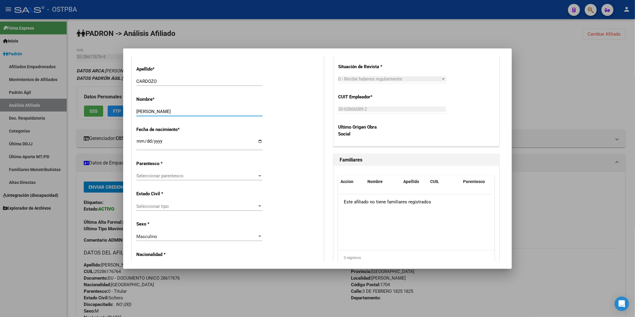
scroll to position [265, 0]
type input "JUAN EZEQUIEL"
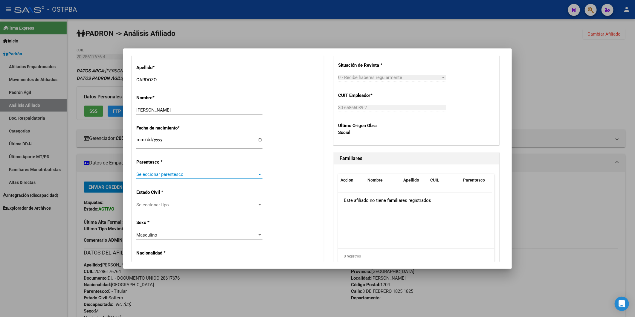
click at [258, 174] on div at bounding box center [259, 174] width 3 height 1
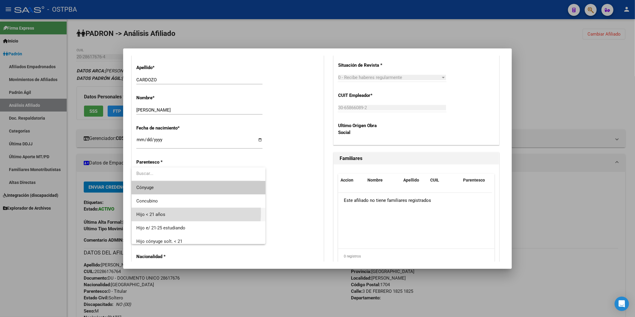
click at [175, 213] on span "Hijo < 21 años" at bounding box center [198, 214] width 124 height 13
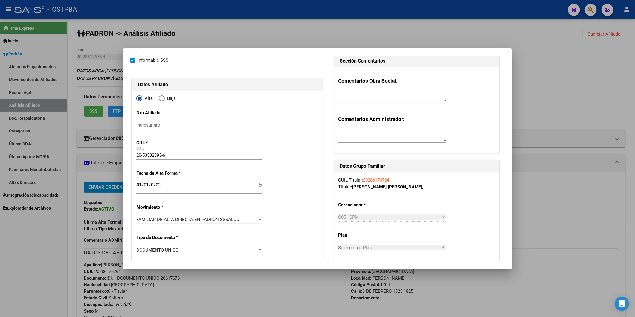
scroll to position [0, 0]
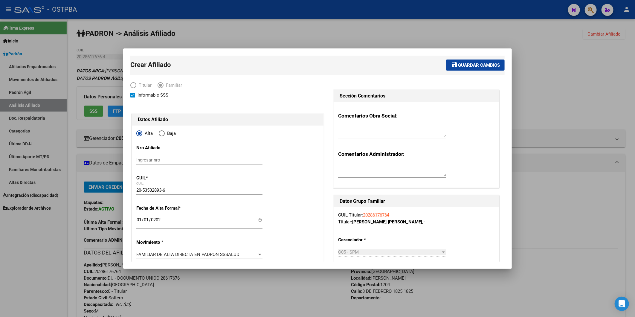
click at [489, 63] on span "Guardar cambios" at bounding box center [479, 64] width 42 height 5
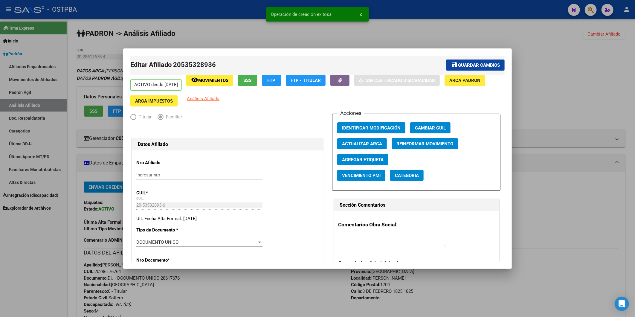
click at [603, 63] on div at bounding box center [317, 158] width 635 height 317
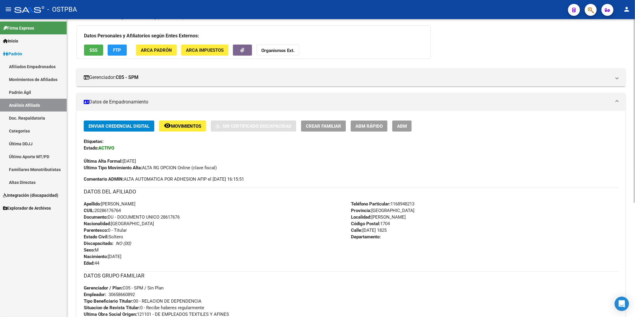
scroll to position [166, 0]
